Goal: Information Seeking & Learning: Get advice/opinions

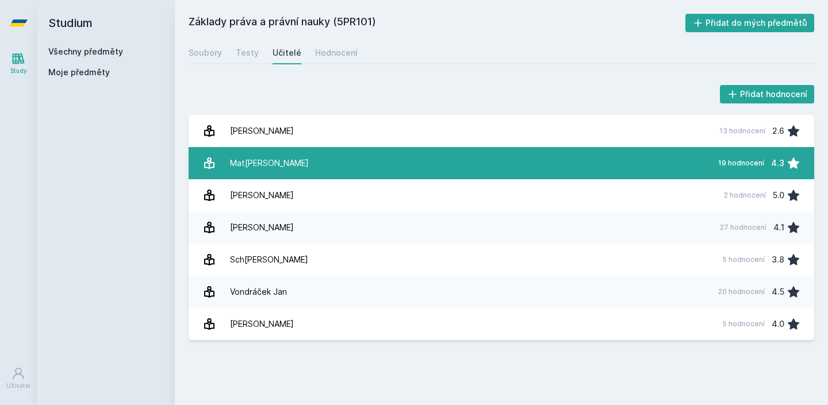
click at [563, 166] on link "Ma[PERSON_NAME] 19 hodnocení 4.3" at bounding box center [500, 163] width 625 height 32
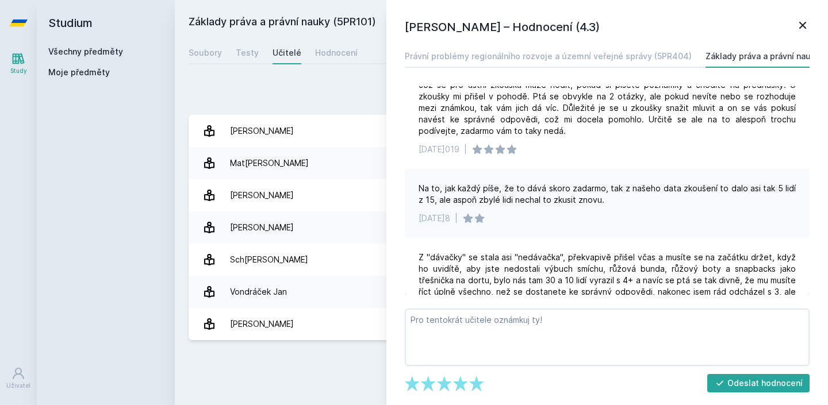
scroll to position [392, 0]
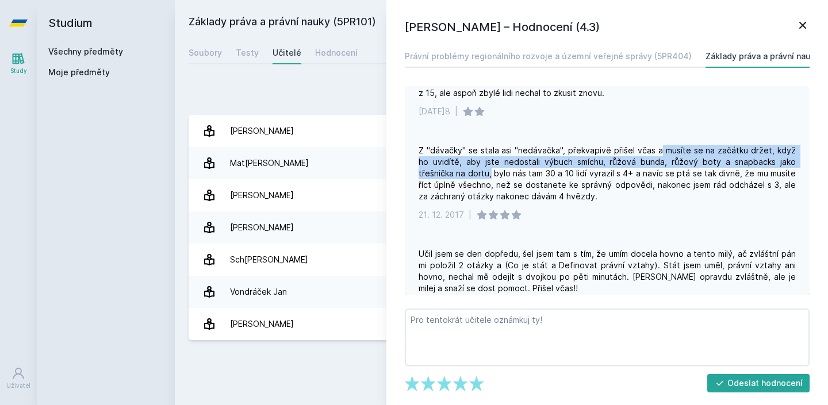
drag, startPoint x: 655, startPoint y: 152, endPoint x: 454, endPoint y: 176, distance: 202.6
click at [454, 176] on div "Z "dávačky" se stala asi "nedávačka", překvapivě přišel včas a musíte se na zač…" at bounding box center [606, 173] width 377 height 57
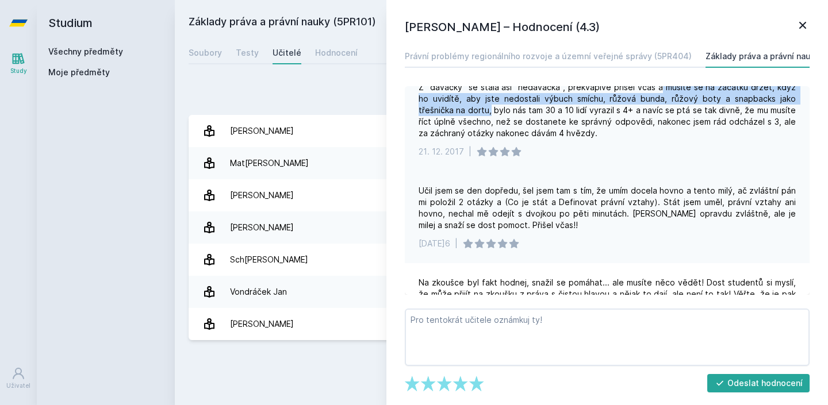
scroll to position [468, 0]
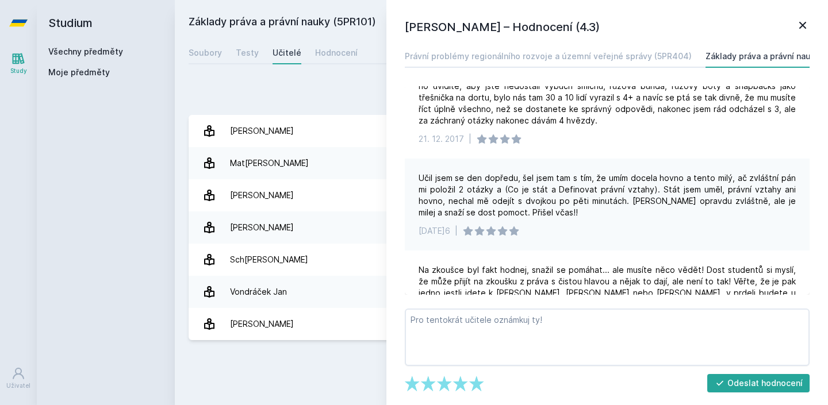
click at [470, 183] on div "Učil jsem se den dopředu, šel jsem tam s tím, že umím docela hovno a tento milý…" at bounding box center [606, 195] width 377 height 46
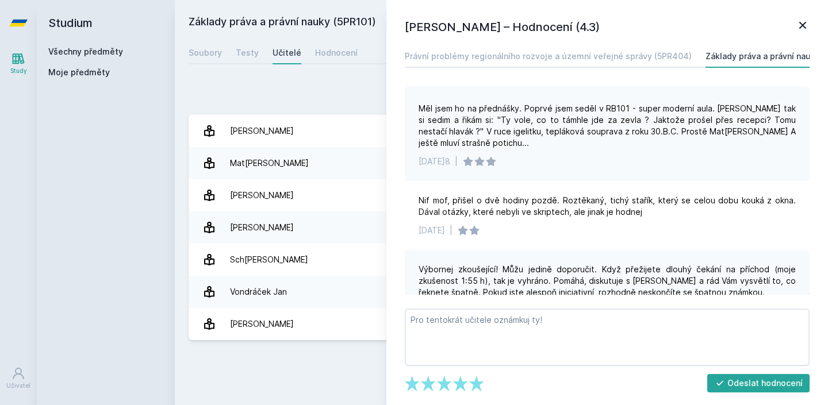
scroll to position [1357, 0]
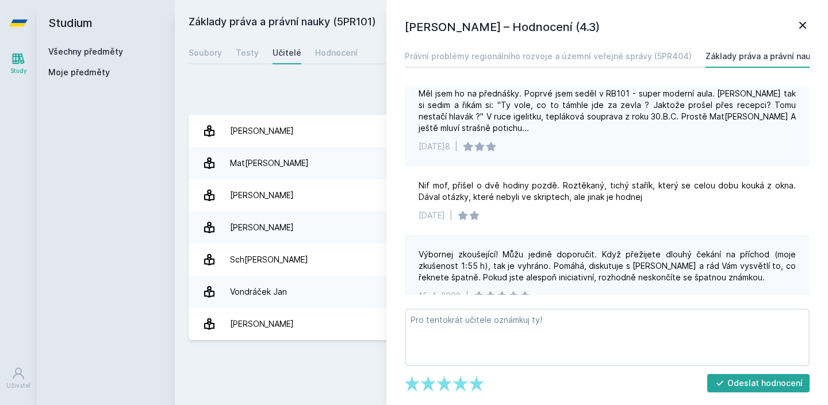
click at [804, 22] on icon at bounding box center [802, 25] width 14 height 14
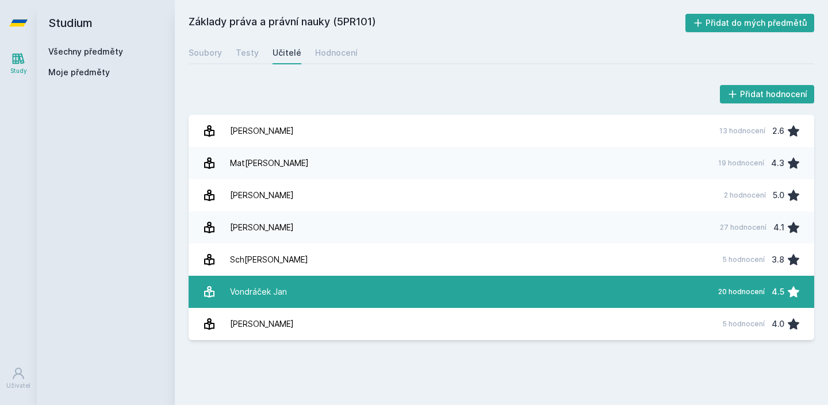
click at [576, 290] on link "Von[PERSON_NAME][DATE] 20 hodnocení 4.5" at bounding box center [500, 292] width 625 height 32
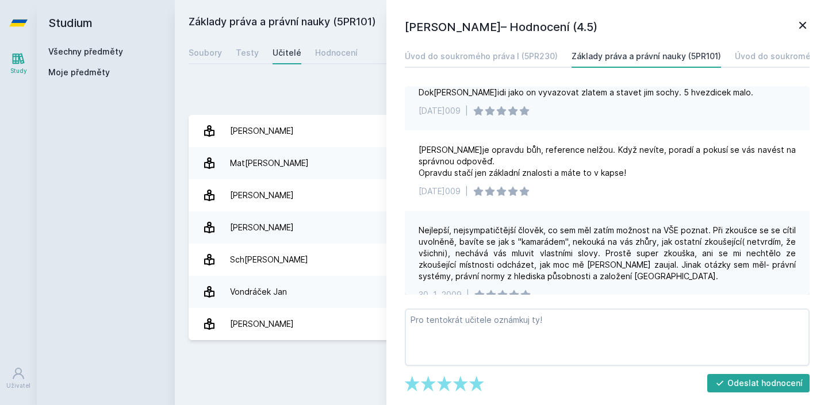
scroll to position [1149, 0]
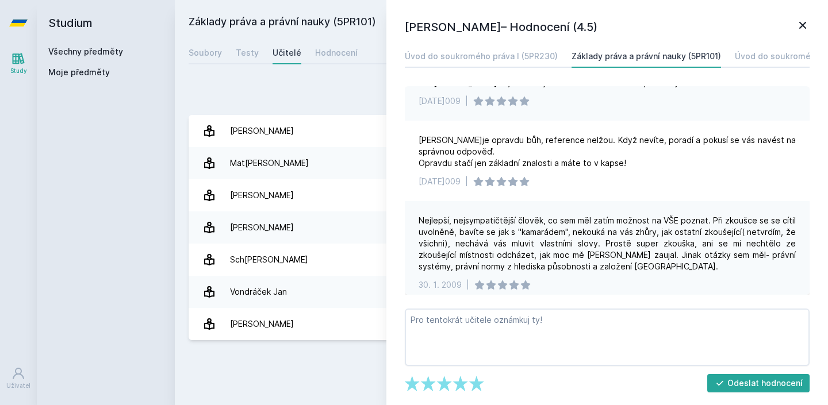
click at [796, 28] on icon at bounding box center [802, 25] width 14 height 14
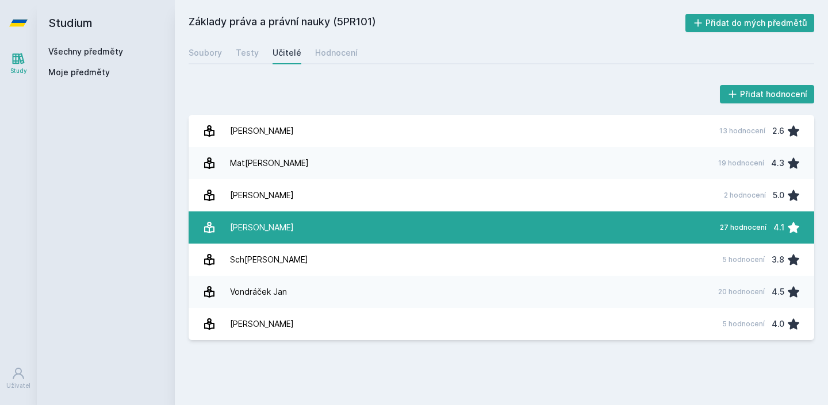
click at [503, 243] on link "P[PERSON_NAME][DATE]7 hodnocení 4.1" at bounding box center [500, 227] width 625 height 32
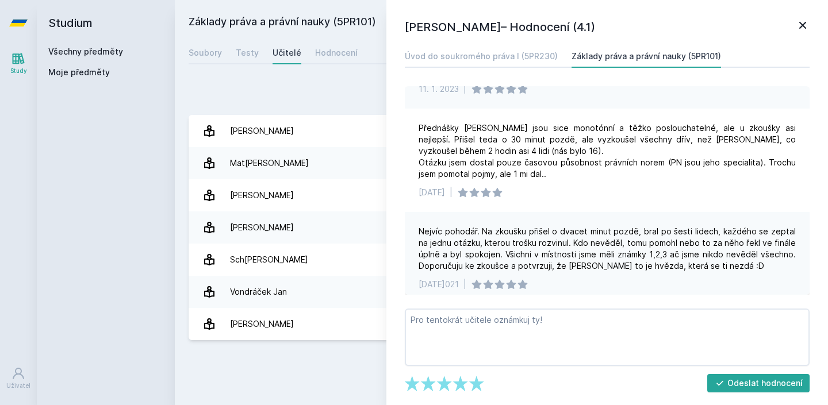
scroll to position [198, 0]
